Goal: Task Accomplishment & Management: Use online tool/utility

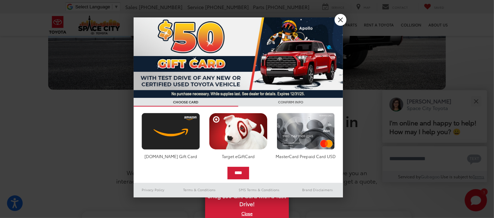
scroll to position [465, 0]
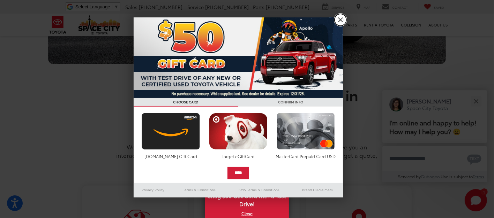
click at [340, 16] on link "X" at bounding box center [340, 20] width 12 height 12
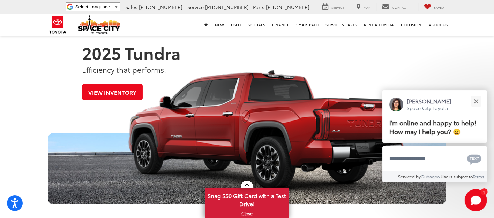
scroll to position [310, 0]
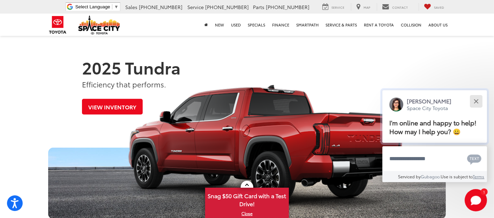
click at [475, 101] on div "Close" at bounding box center [475, 101] width 5 height 5
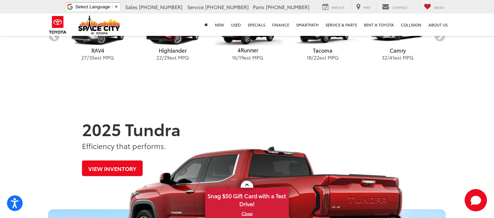
scroll to position [217, 0]
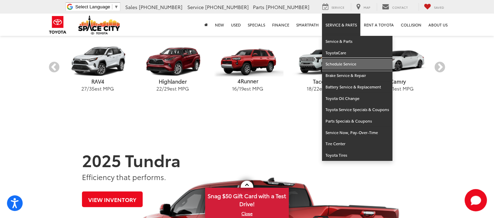
click at [340, 60] on link "Schedule Service" at bounding box center [357, 65] width 70 height 12
